Goal: Download file/media

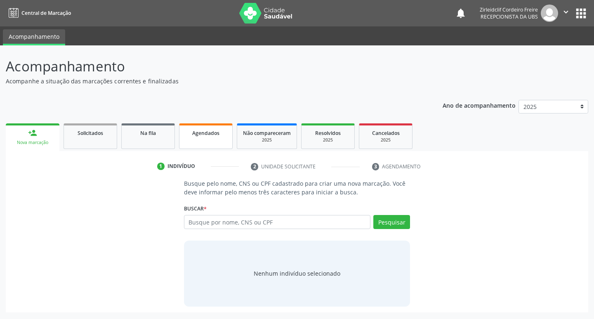
click at [225, 136] on div "Agendados" at bounding box center [205, 132] width 41 height 9
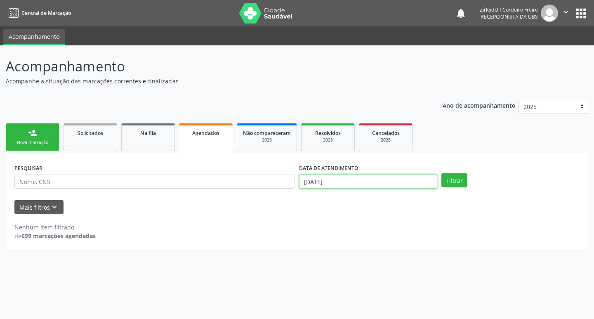
click at [328, 183] on input "[DATE]" at bounding box center [368, 181] width 138 height 14
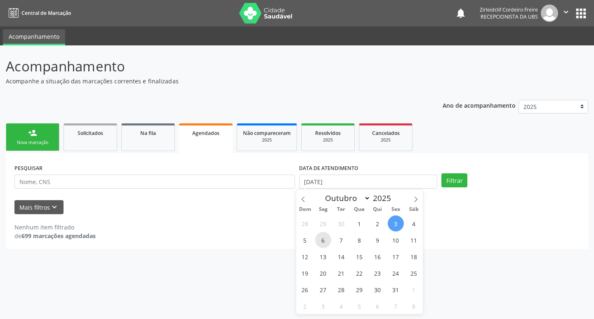
click at [326, 240] on span "6" at bounding box center [323, 240] width 16 height 16
type input "[DATE]"
click at [326, 241] on span "6" at bounding box center [323, 240] width 16 height 16
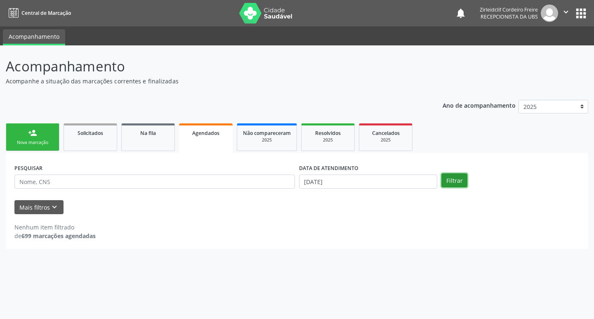
click at [448, 181] on button "Filtrar" at bounding box center [454, 180] width 26 height 14
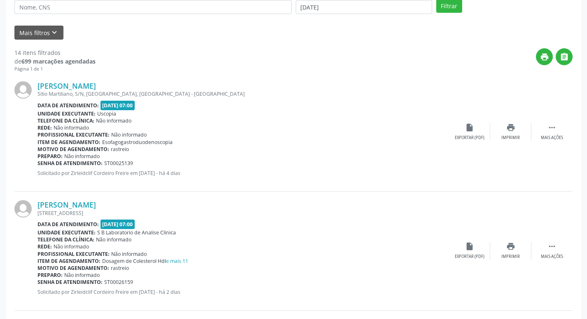
scroll to position [206, 0]
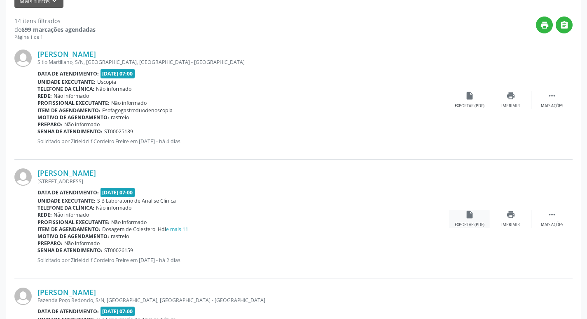
click at [472, 219] on div "insert_drive_file Exportar (PDF)" at bounding box center [469, 219] width 41 height 18
click at [466, 218] on icon "insert_drive_file" at bounding box center [469, 214] width 9 height 9
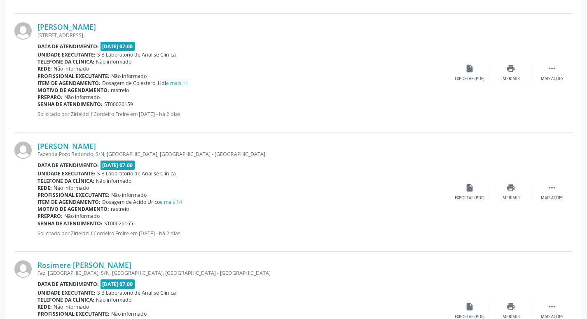
scroll to position [412, 0]
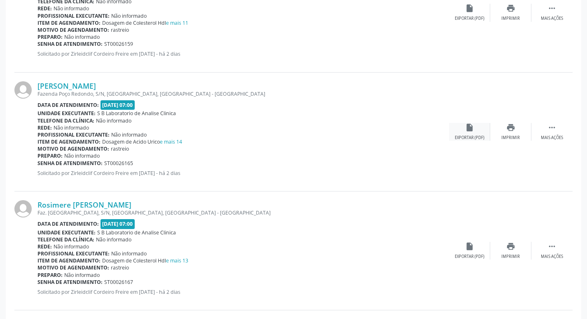
click at [470, 129] on icon "insert_drive_file" at bounding box center [469, 127] width 9 height 9
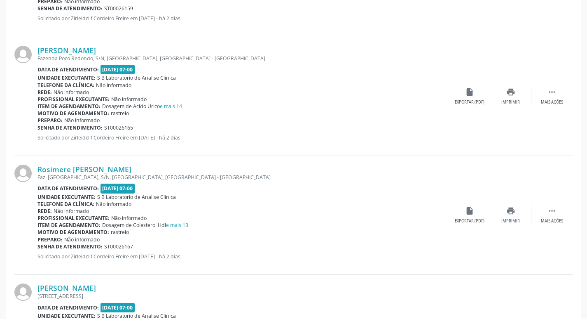
scroll to position [495, 0]
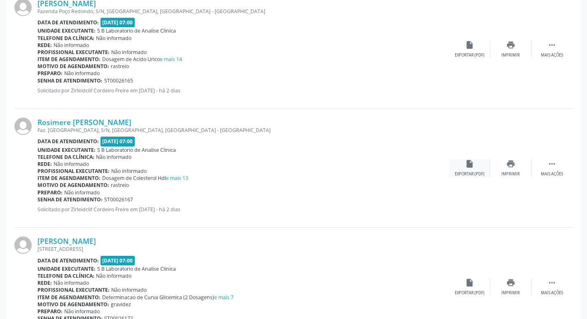
click at [469, 167] on icon "insert_drive_file" at bounding box center [469, 163] width 9 height 9
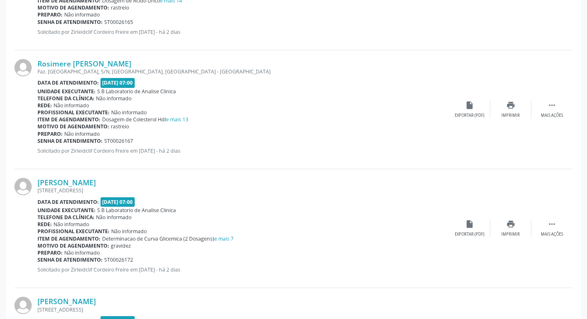
scroll to position [577, 0]
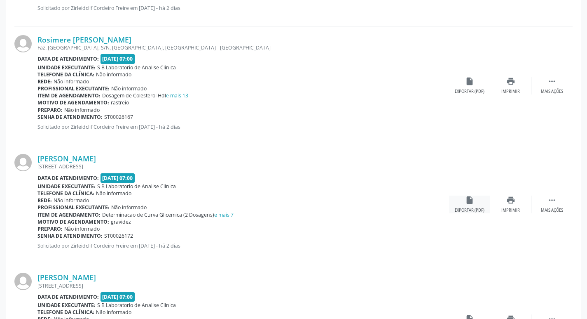
click at [464, 199] on div "insert_drive_file Exportar (PDF)" at bounding box center [469, 204] width 41 height 18
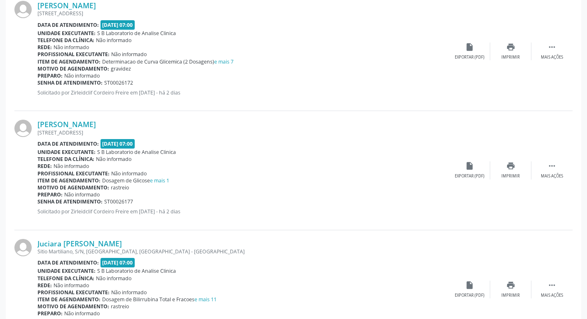
scroll to position [742, 0]
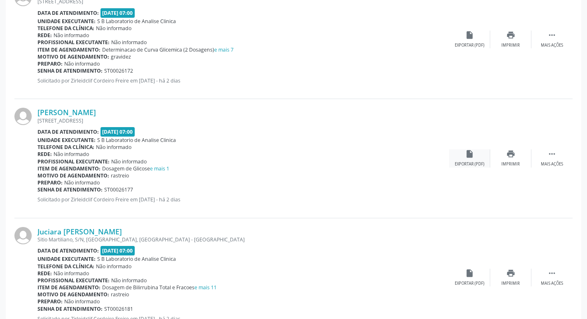
click at [474, 159] on div "insert_drive_file Exportar (PDF)" at bounding box center [469, 158] width 41 height 18
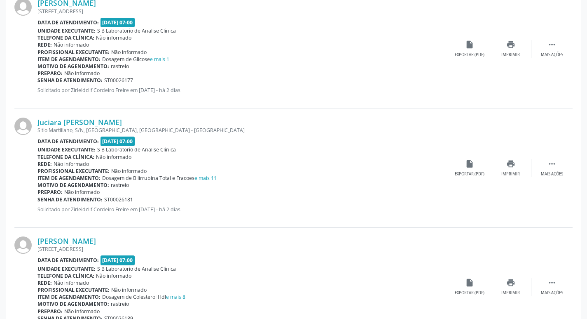
scroll to position [866, 0]
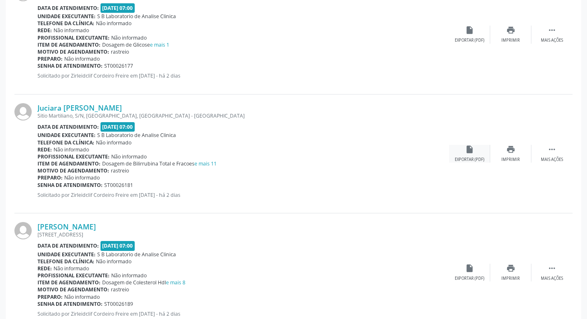
click at [469, 152] on icon "insert_drive_file" at bounding box center [469, 149] width 9 height 9
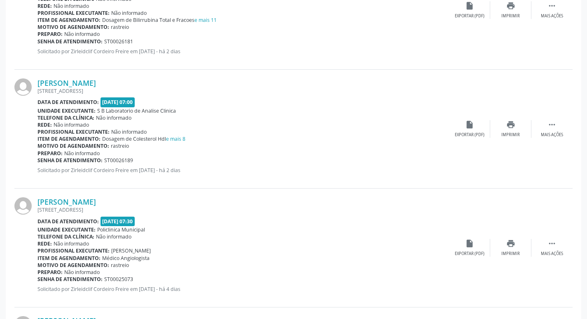
scroll to position [1030, 0]
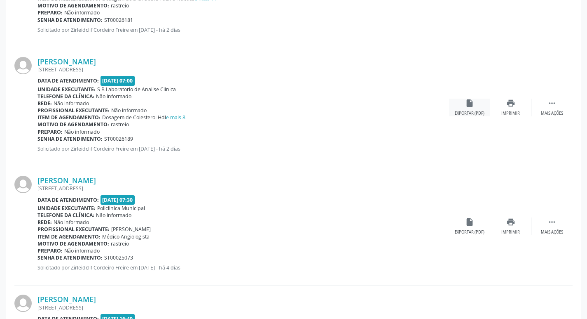
click at [473, 112] on div "Exportar (PDF)" at bounding box center [470, 113] width 30 height 6
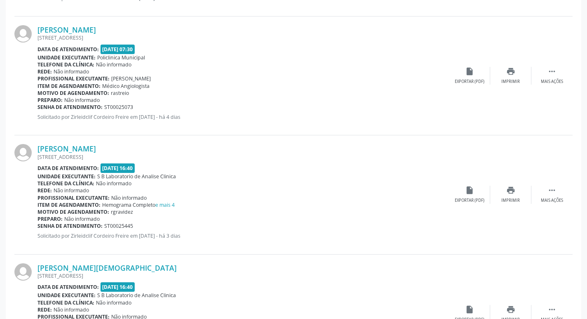
scroll to position [1195, 0]
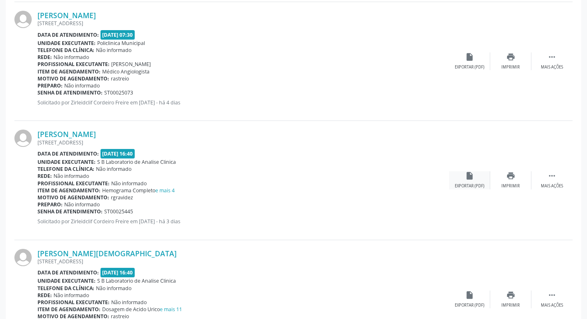
click at [464, 181] on div "insert_drive_file Exportar (PDF)" at bounding box center [469, 180] width 41 height 18
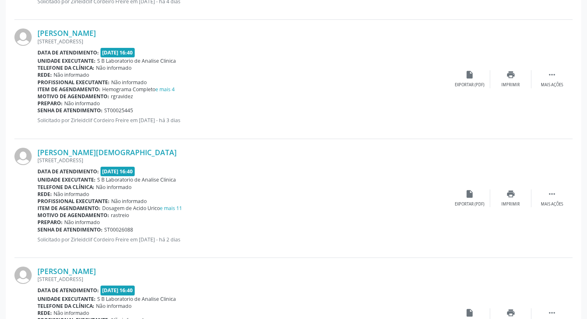
scroll to position [1319, 0]
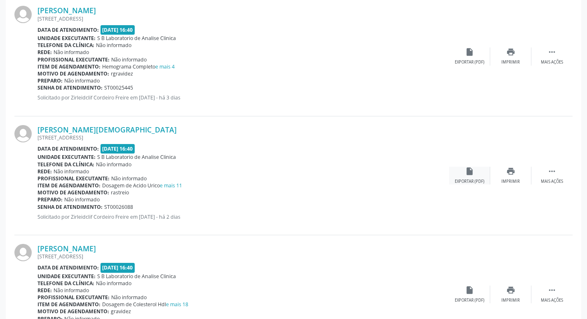
click at [461, 178] on div "insert_drive_file Exportar (PDF)" at bounding box center [469, 176] width 41 height 18
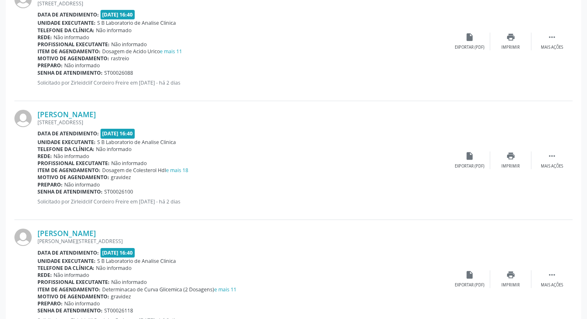
scroll to position [1401, 0]
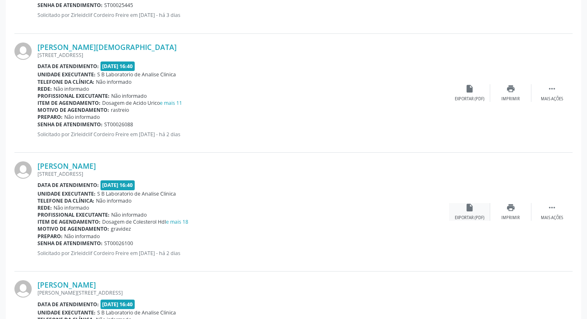
click at [465, 206] on icon "insert_drive_file" at bounding box center [469, 207] width 9 height 9
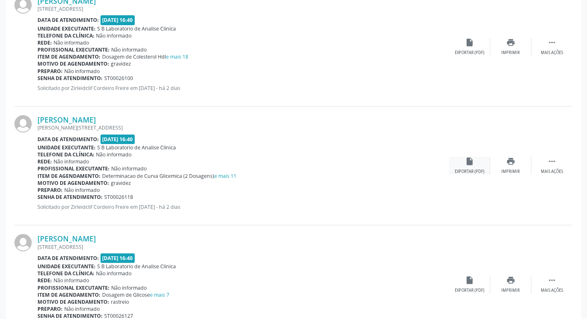
click at [467, 167] on div "insert_drive_file Exportar (PDF)" at bounding box center [469, 166] width 41 height 18
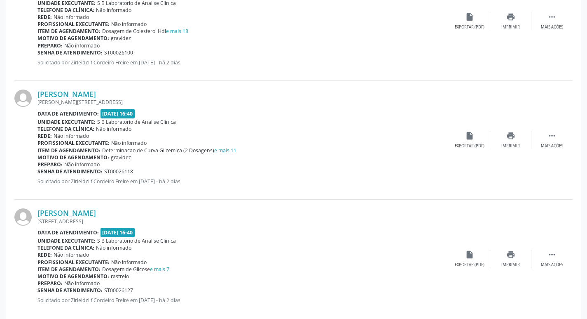
scroll to position [1606, 0]
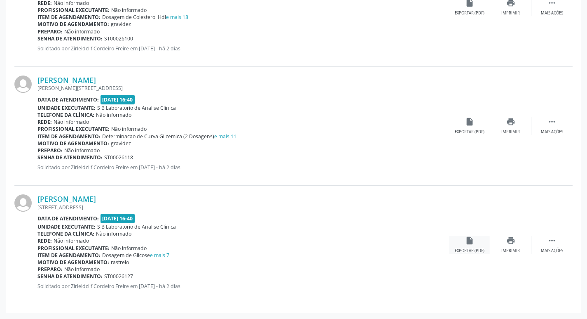
click at [474, 245] on div "insert_drive_file Exportar (PDF)" at bounding box center [469, 245] width 41 height 18
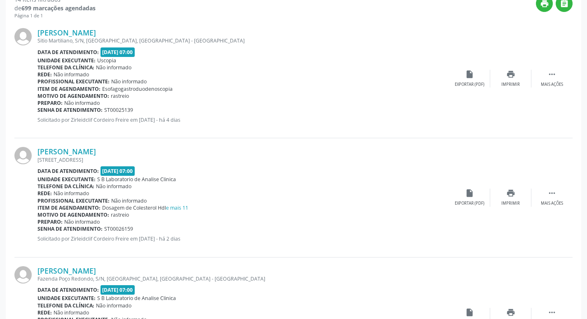
scroll to position [163, 0]
